Goal: Check status: Check status

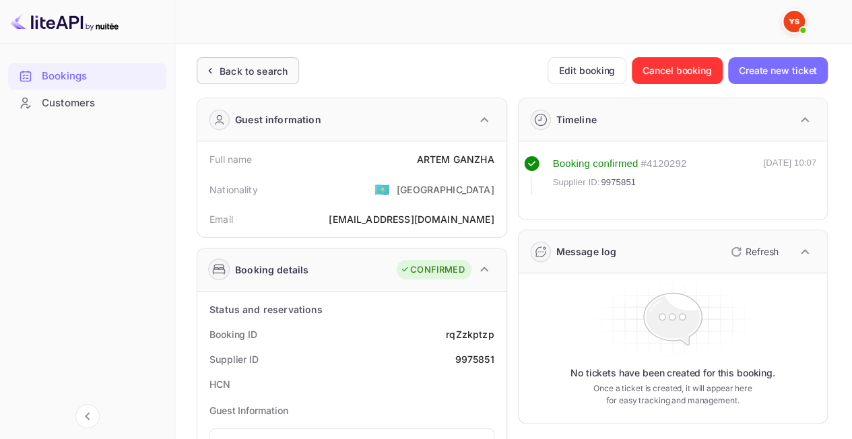
click at [252, 70] on div "Back to search" at bounding box center [254, 71] width 68 height 14
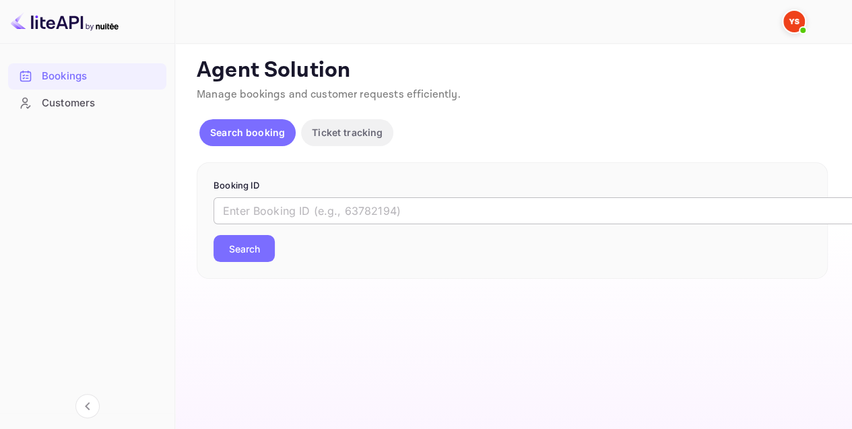
click at [243, 206] on input "text" at bounding box center [549, 210] width 673 height 27
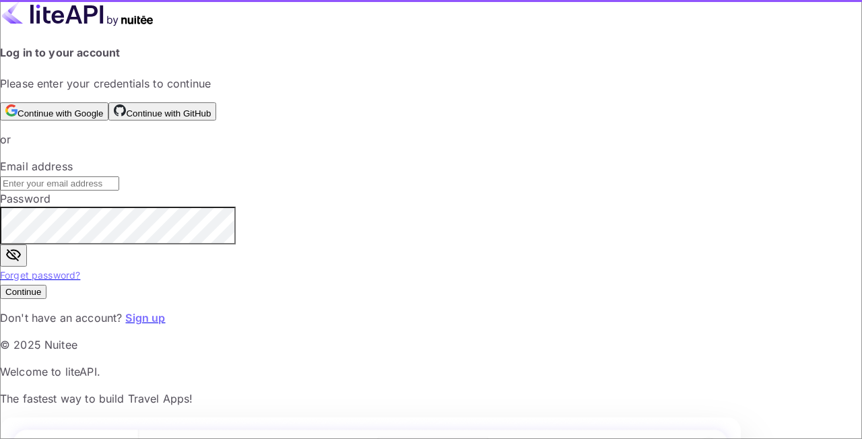
type input "[EMAIL_ADDRESS][DOMAIN_NAME]"
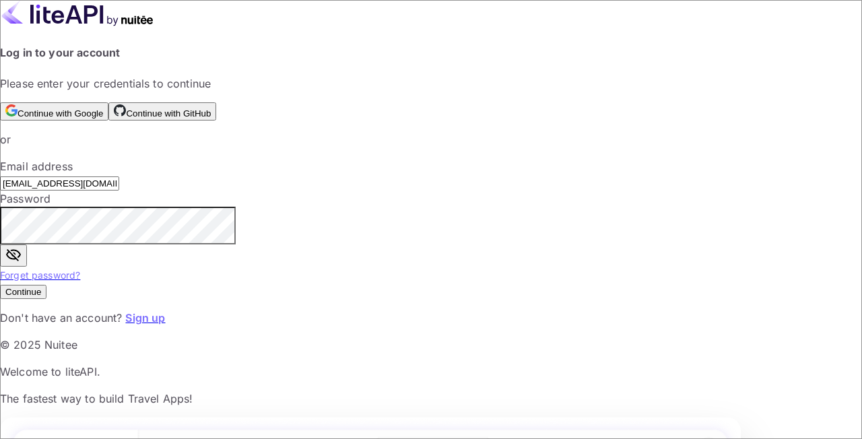
click at [46, 299] on button "Continue" at bounding box center [23, 292] width 46 height 14
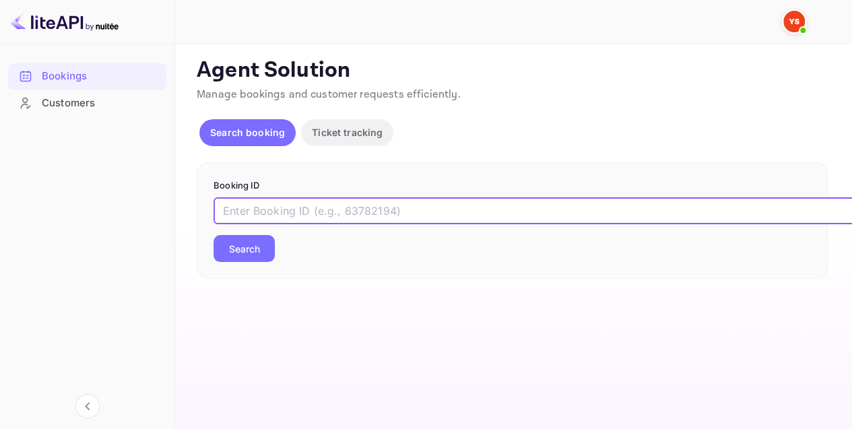
click at [300, 206] on input "text" at bounding box center [549, 210] width 673 height 27
paste input "9932144"
type input "9932144"
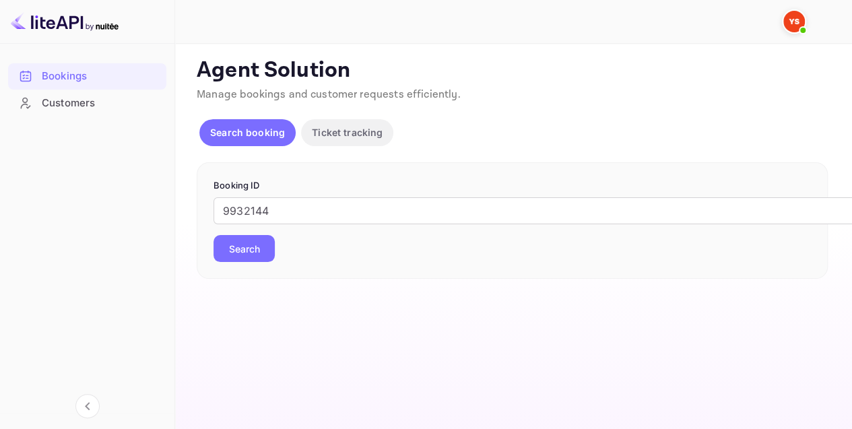
click at [259, 246] on button "Search" at bounding box center [243, 248] width 61 height 27
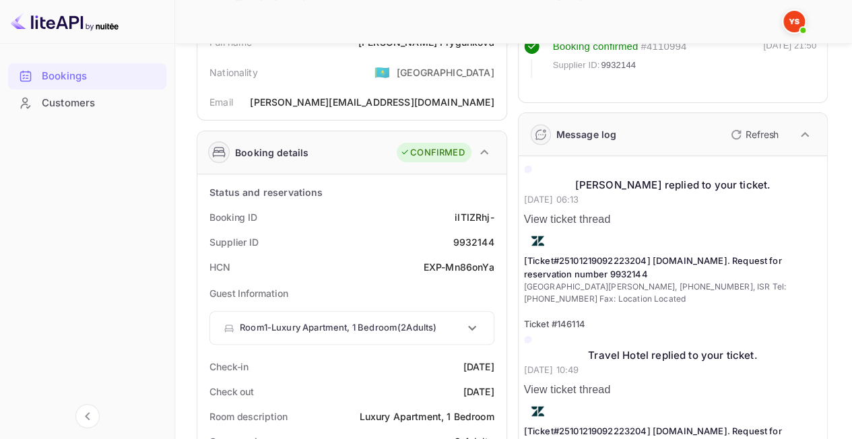
scroll to position [202, 0]
